Goal: Answer question/provide support: Share knowledge or assist other users

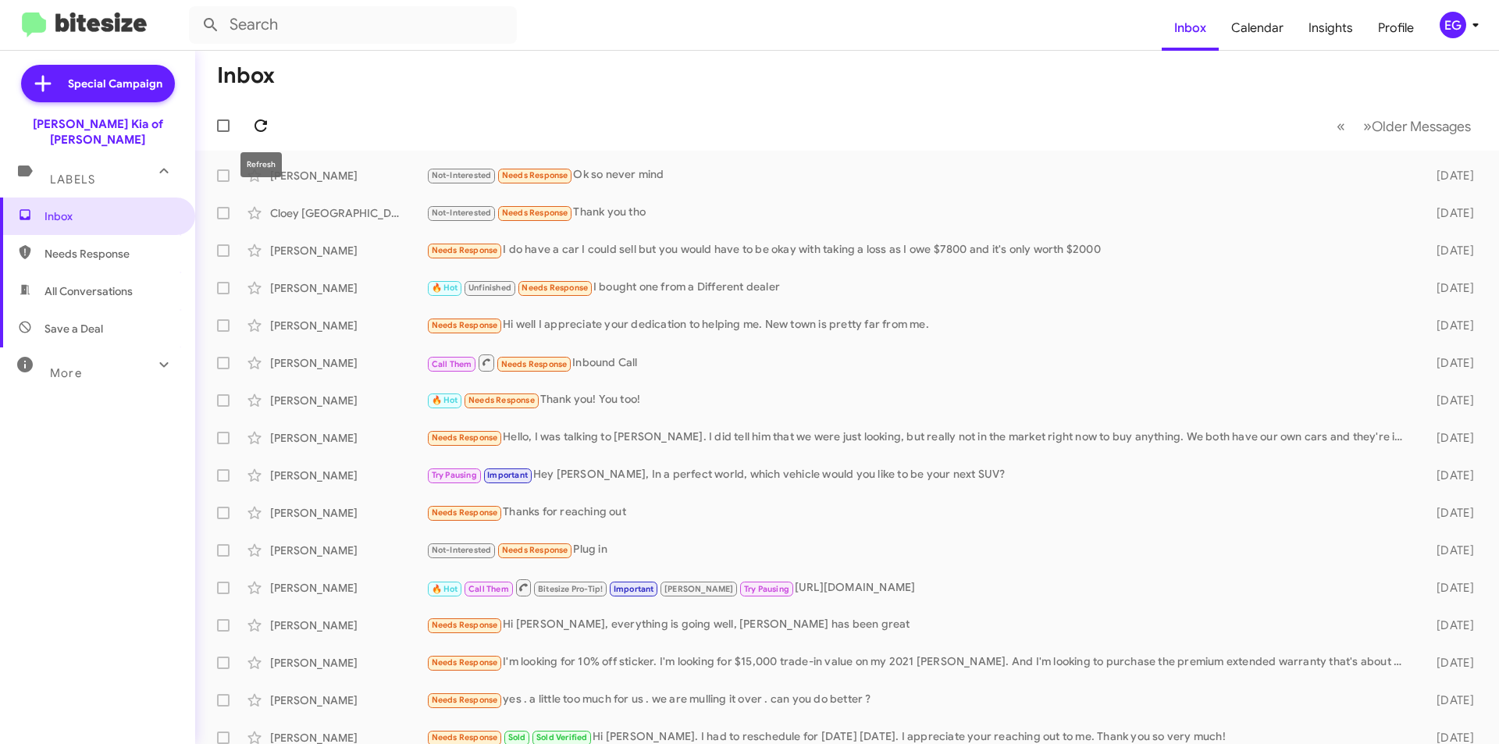
click at [264, 125] on icon at bounding box center [261, 125] width 12 height 12
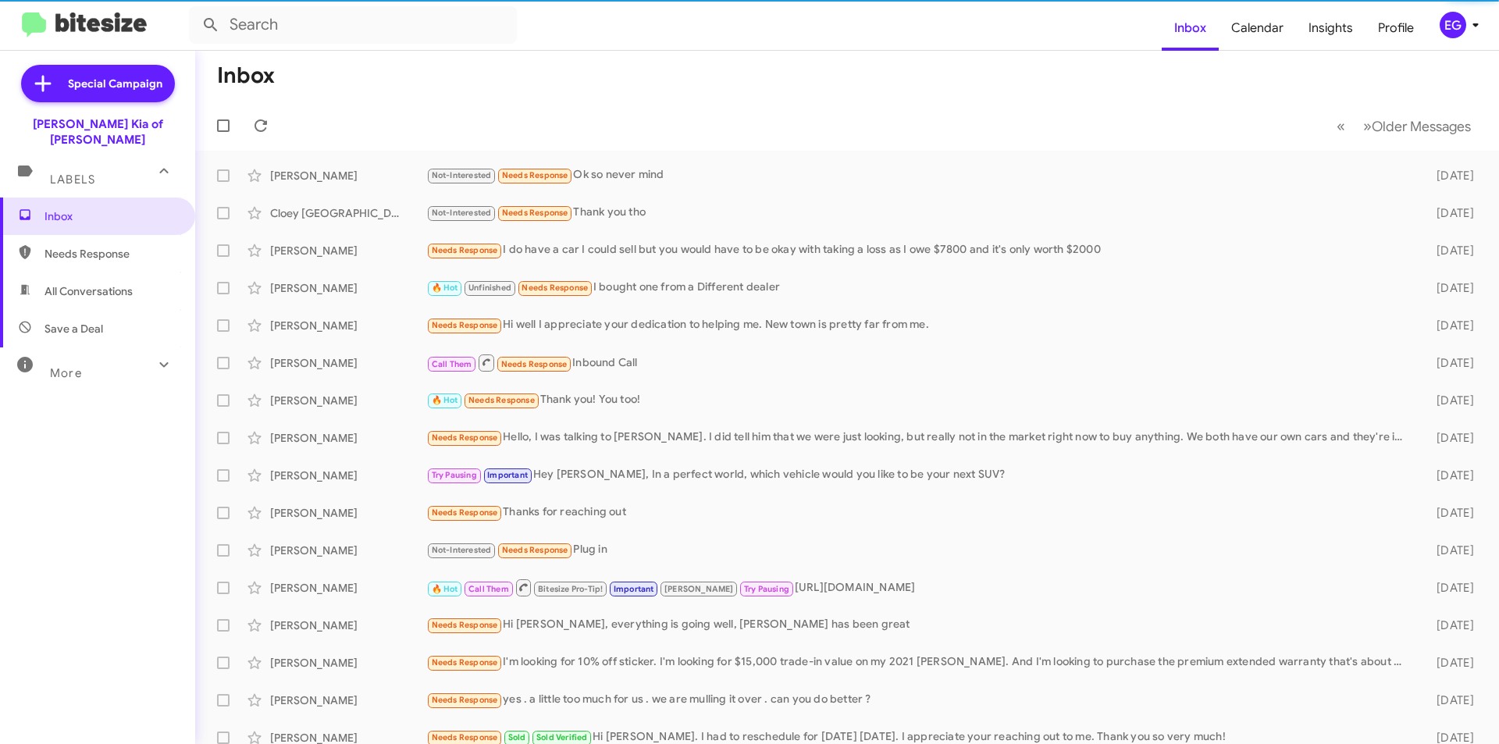
click at [100, 272] on span "All Conversations" at bounding box center [97, 290] width 195 height 37
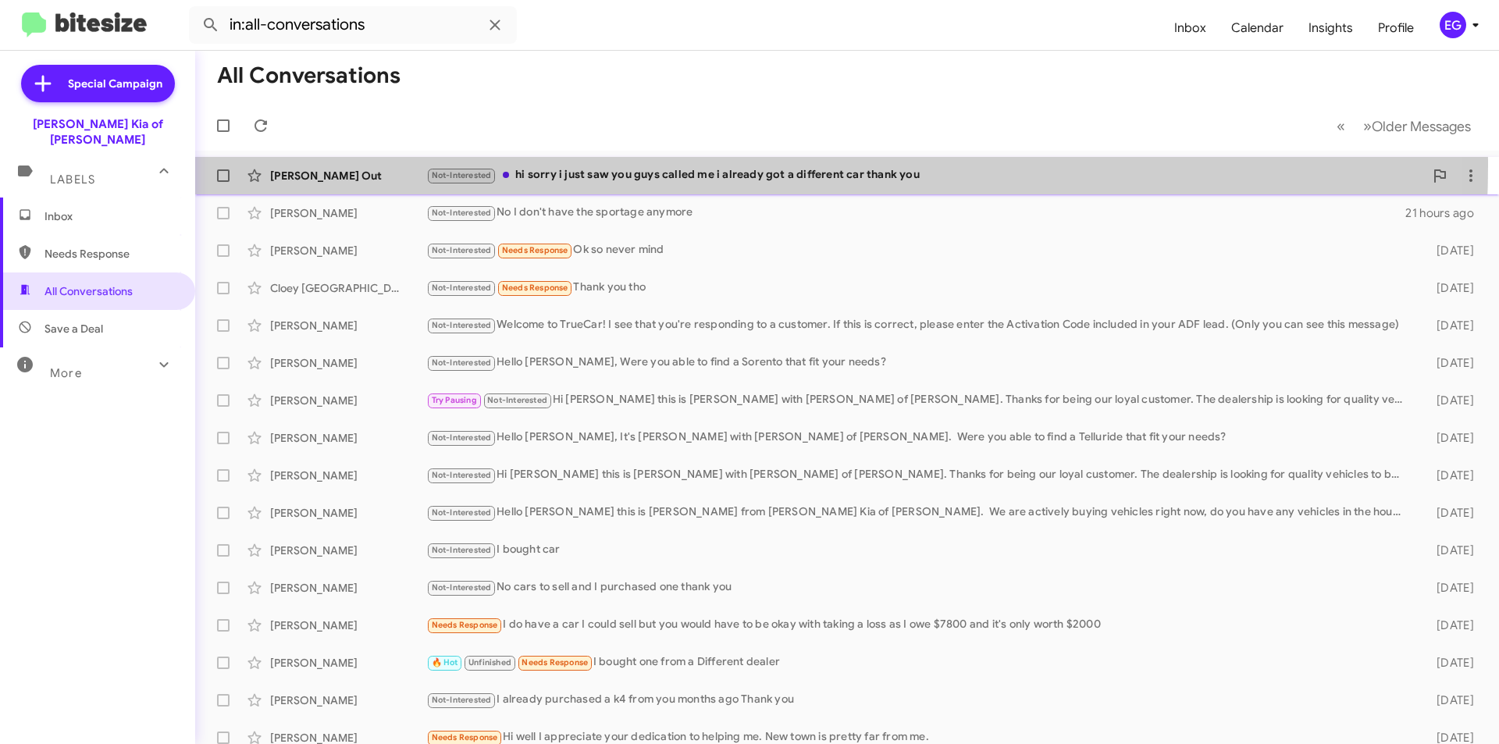
click at [682, 166] on div "[PERSON_NAME] Out Not-Interested hi sorry i just saw you guys called me i alrea…" at bounding box center [847, 175] width 1279 height 31
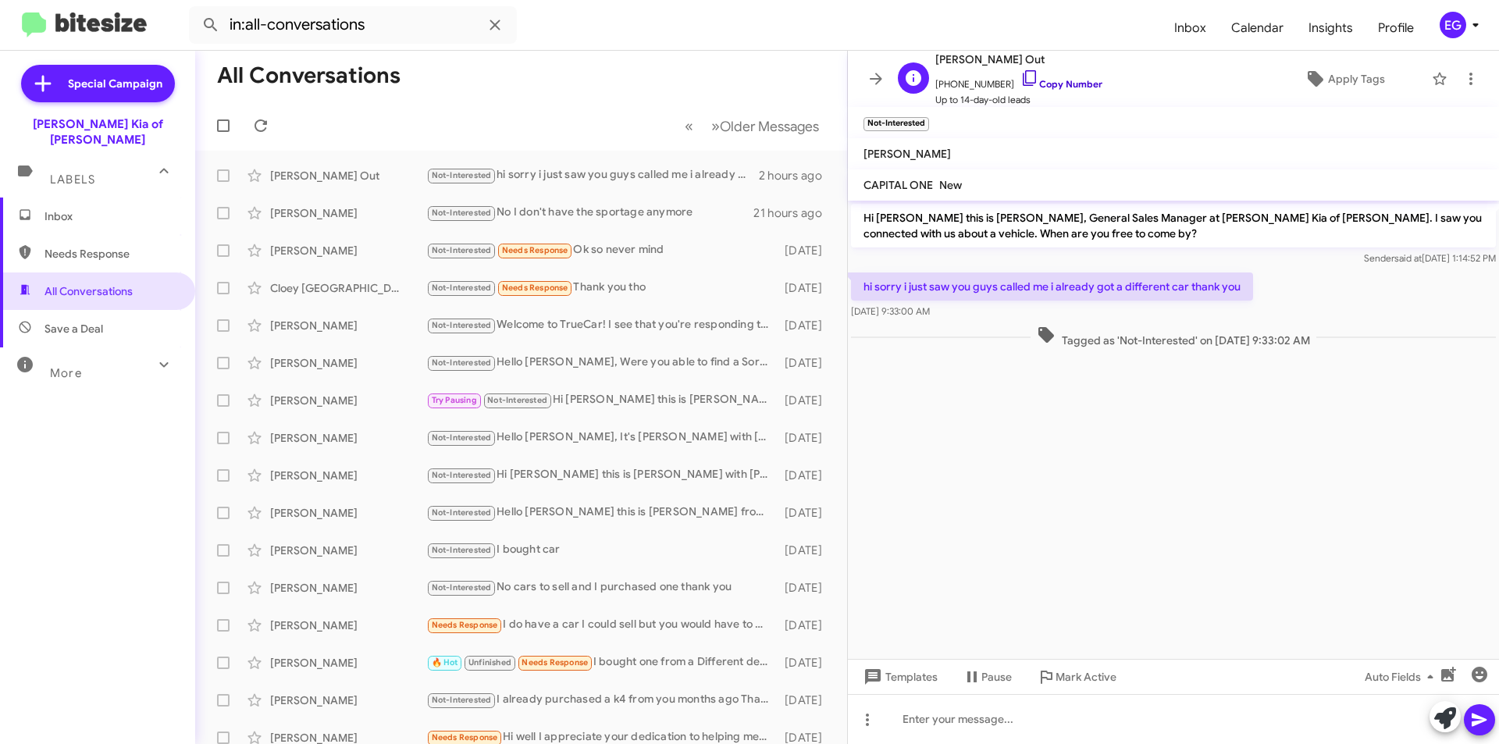
click at [1058, 80] on link "Copy Number" at bounding box center [1062, 84] width 82 height 12
click at [86, 321] on span "Save a Deal" at bounding box center [74, 329] width 59 height 16
type input "in:not-interested"
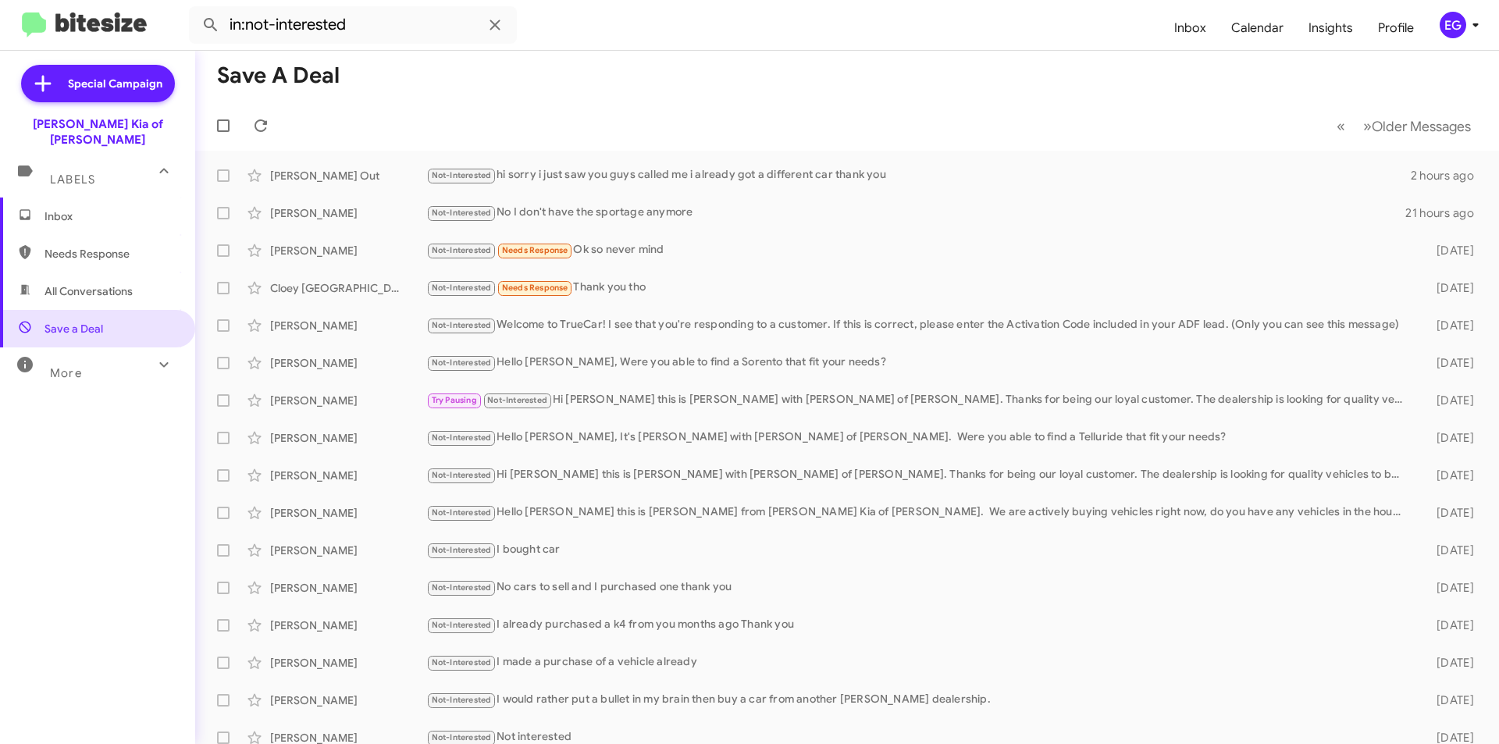
click at [83, 198] on span "Inbox" at bounding box center [97, 216] width 195 height 37
